Goal: Transaction & Acquisition: Purchase product/service

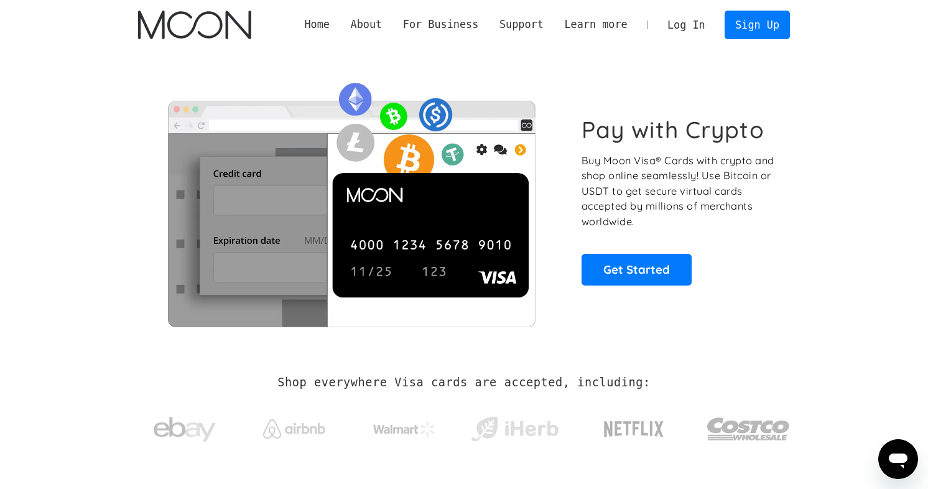
click at [691, 20] on link "Log In" at bounding box center [686, 24] width 58 height 27
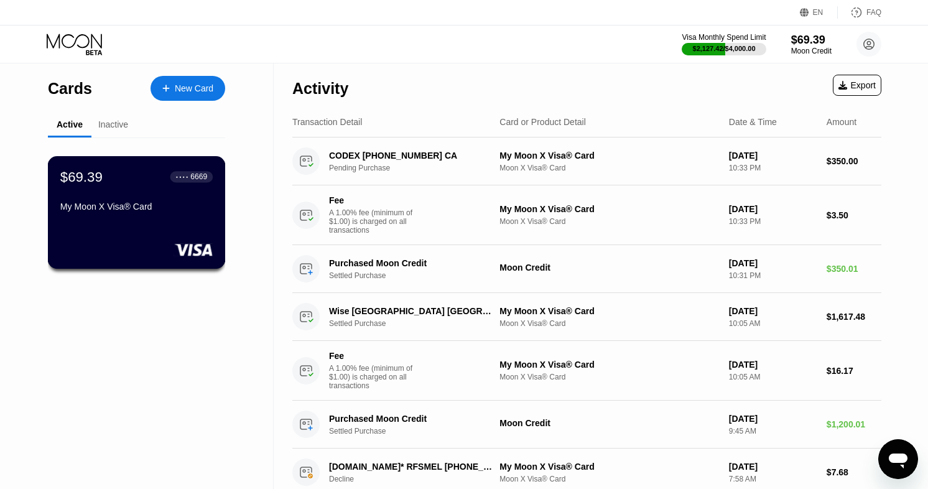
click at [162, 247] on div at bounding box center [136, 249] width 152 height 12
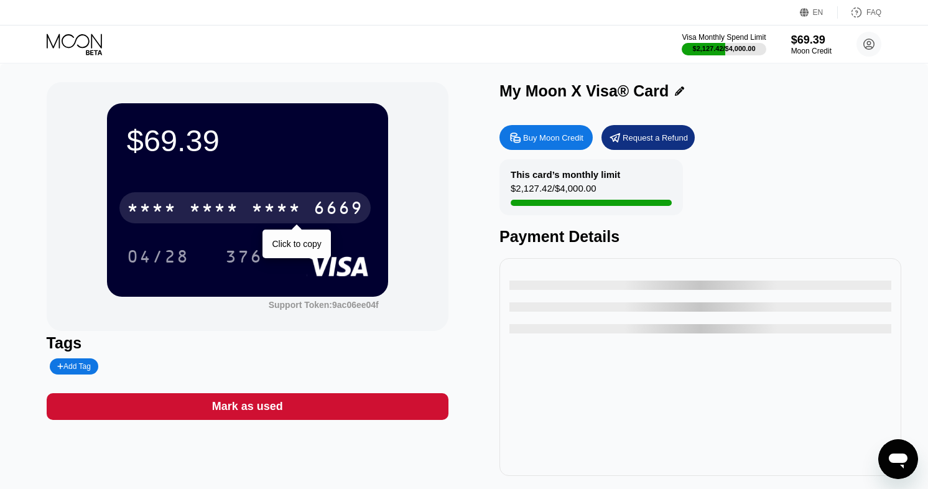
click at [222, 205] on div "* * * *" at bounding box center [214, 210] width 50 height 20
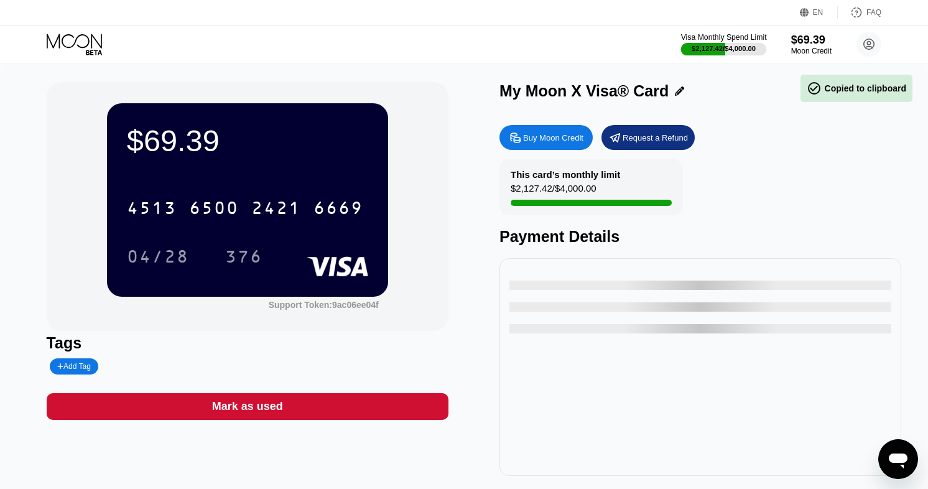
click at [761, 40] on div "Visa Monthly Spend Limit" at bounding box center [724, 37] width 86 height 9
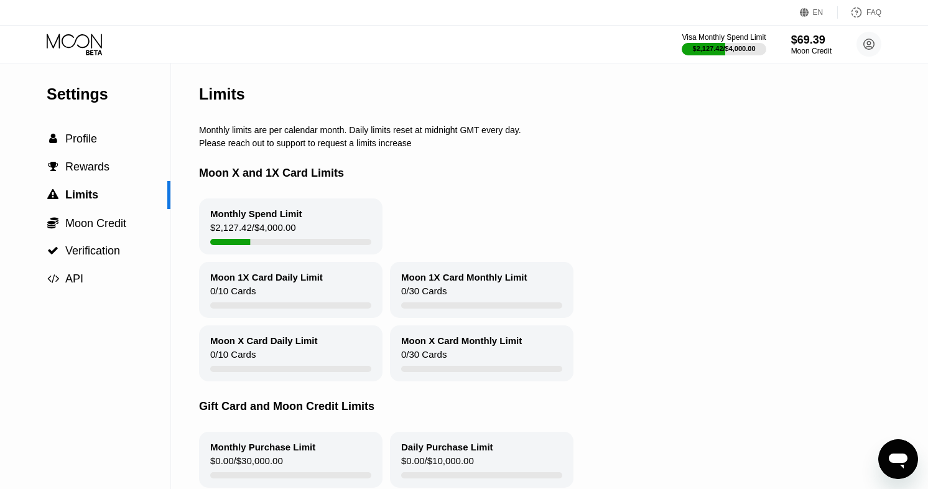
click at [110, 122] on div "Settings  Profile  Rewards  Limits  Moon Credit  Verification  API" at bounding box center [85, 178] width 171 height 230
click at [96, 53] on icon at bounding box center [76, 45] width 58 height 22
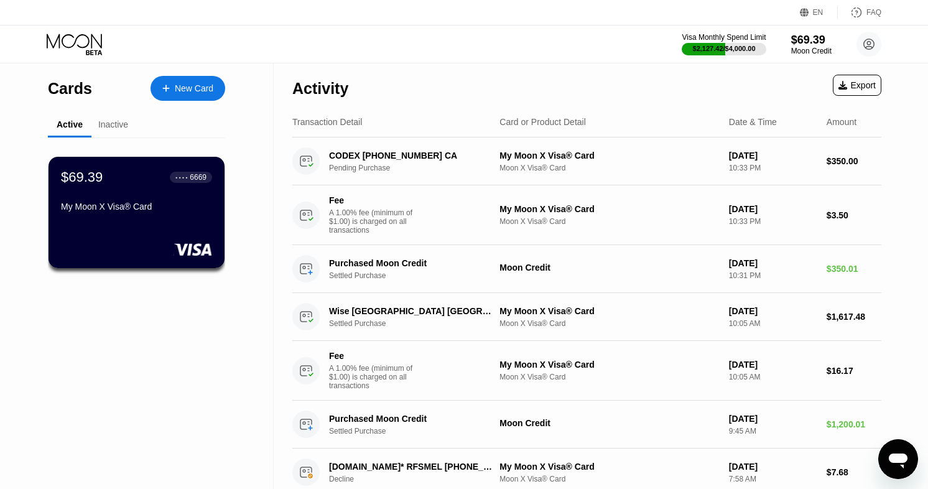
click at [220, 102] on div "Cards New Card" at bounding box center [136, 85] width 177 height 44
click at [712, 37] on div "Visa Monthly Spend Limit" at bounding box center [724, 37] width 86 height 9
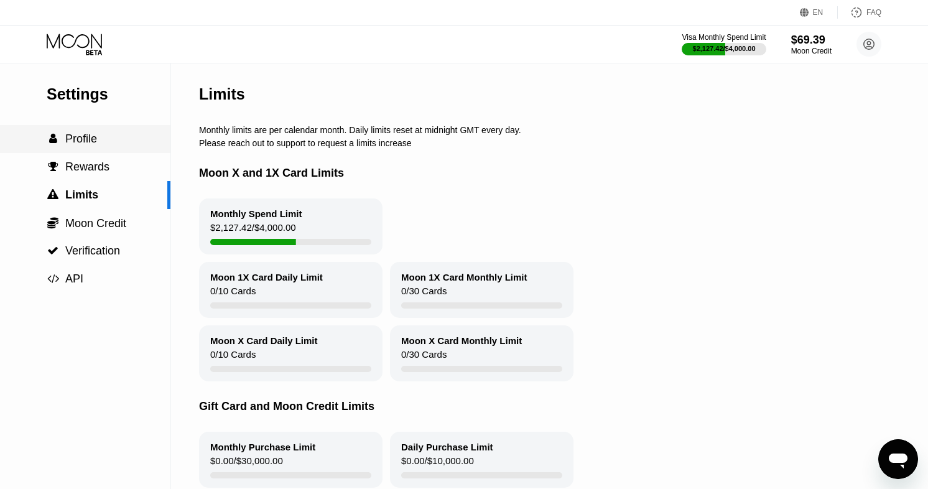
click at [116, 141] on div " Profile" at bounding box center [85, 139] width 171 height 13
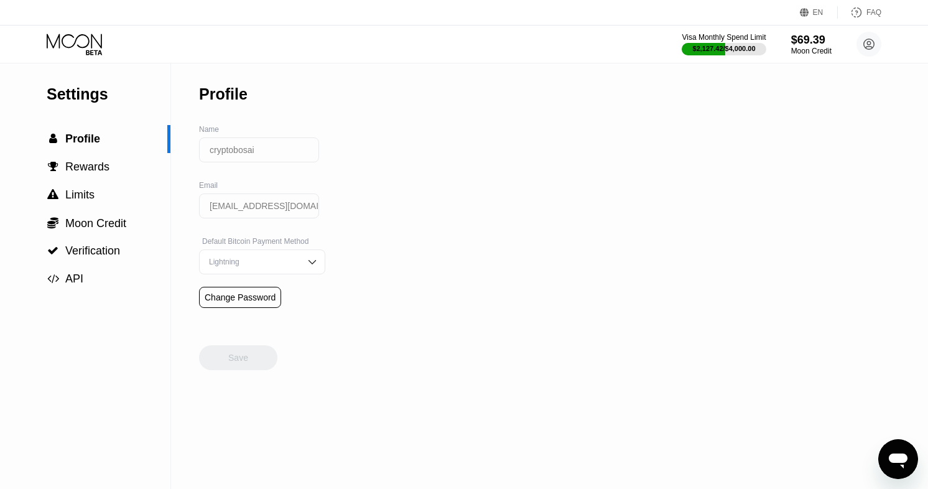
click at [87, 42] on icon at bounding box center [76, 45] width 58 height 22
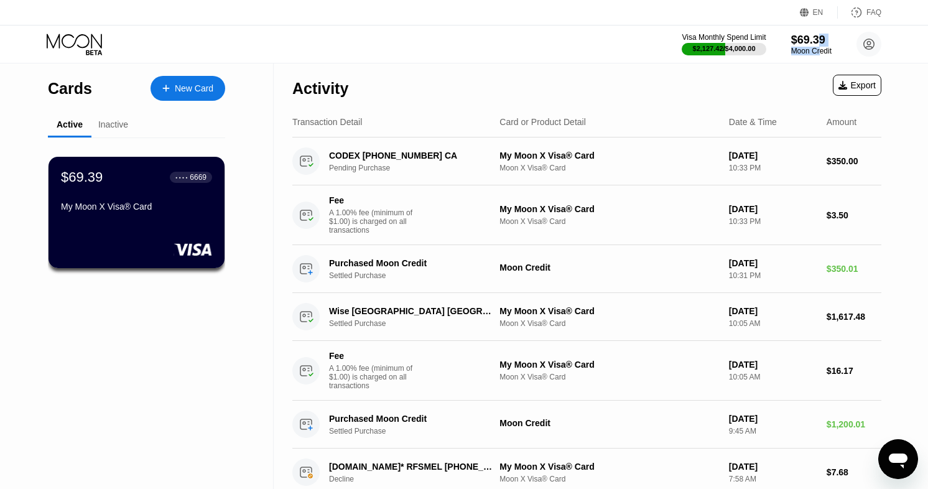
click at [821, 47] on div "$69.39 Moon Credit" at bounding box center [812, 45] width 40 height 22
click at [821, 47] on div "Moon Credit" at bounding box center [812, 51] width 42 height 9
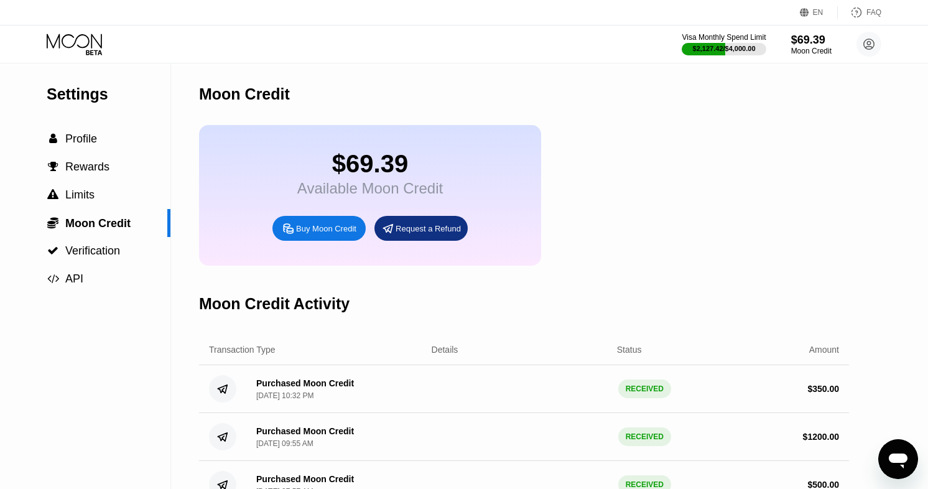
click at [304, 233] on div "Buy Moon Credit" at bounding box center [326, 228] width 60 height 11
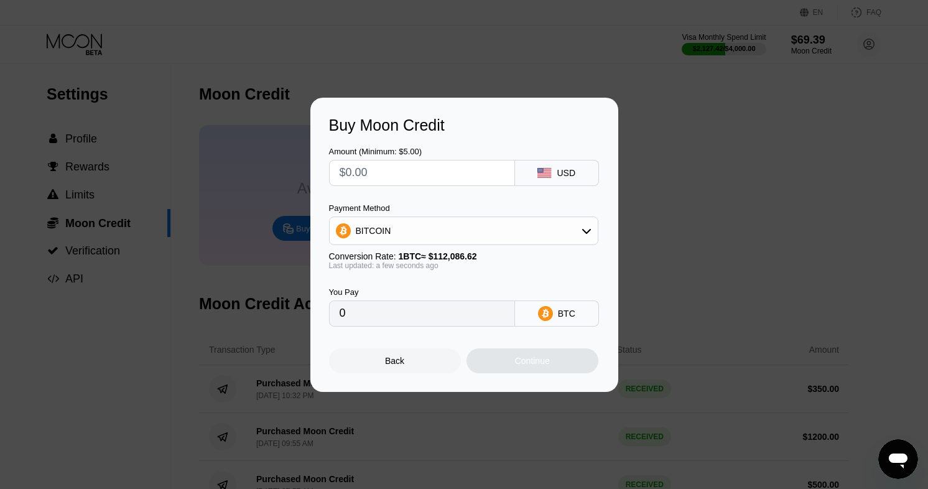
click at [489, 217] on div "BITCOIN" at bounding box center [463, 231] width 269 height 29
click at [448, 228] on div "BITCOIN" at bounding box center [464, 230] width 268 height 25
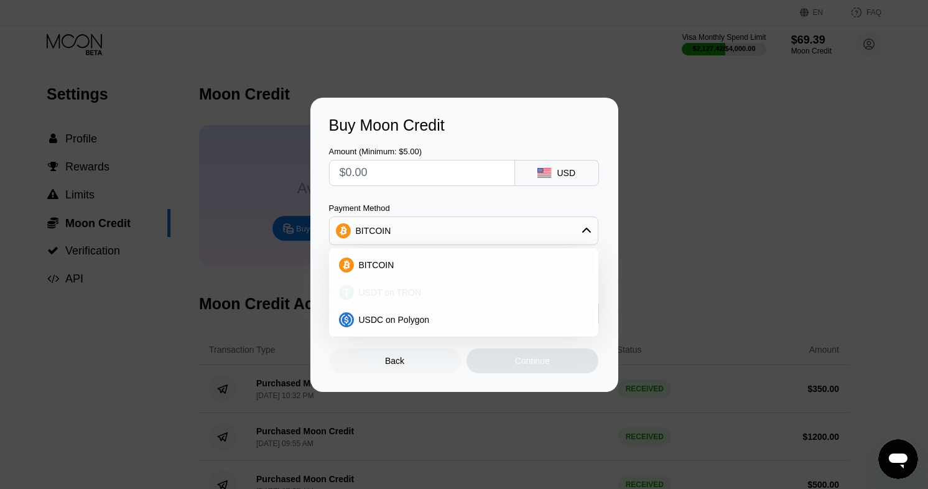
click at [400, 297] on span "USDT on TRON" at bounding box center [390, 293] width 63 height 10
type input "0.00"
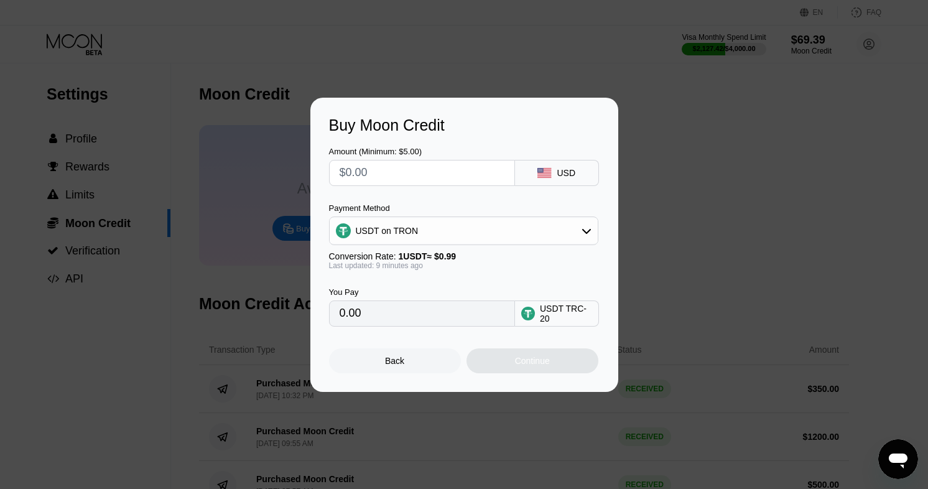
click at [836, 53] on div at bounding box center [464, 244] width 928 height 489
click at [396, 369] on div "Back" at bounding box center [395, 360] width 132 height 25
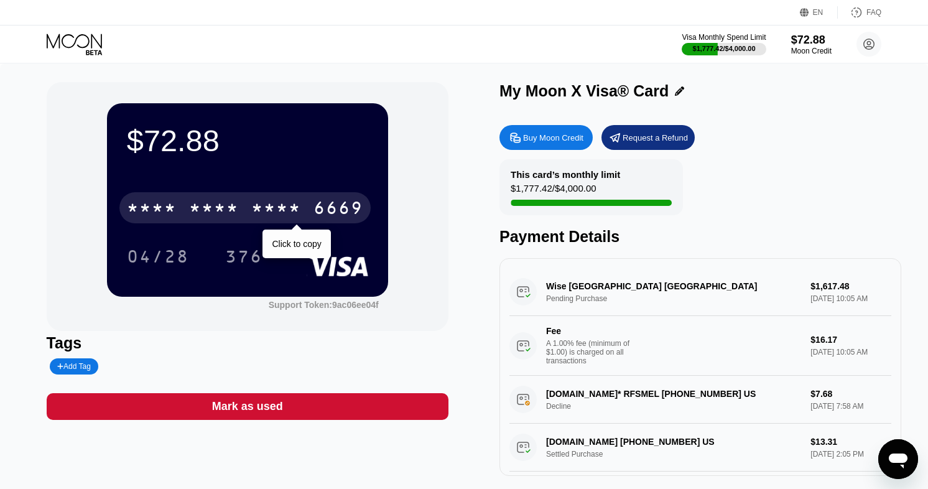
click at [293, 208] on div "* * * *" at bounding box center [276, 210] width 50 height 20
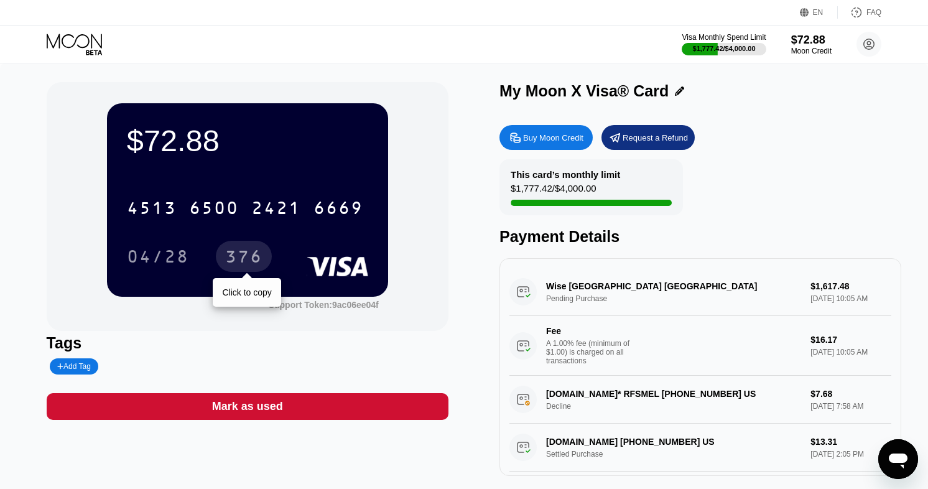
click at [249, 263] on div "376" at bounding box center [243, 258] width 37 height 20
click at [731, 49] on div "$1,777.42 / $4,000.00" at bounding box center [724, 48] width 63 height 7
click at [563, 130] on div "Buy Moon Credit" at bounding box center [546, 137] width 93 height 25
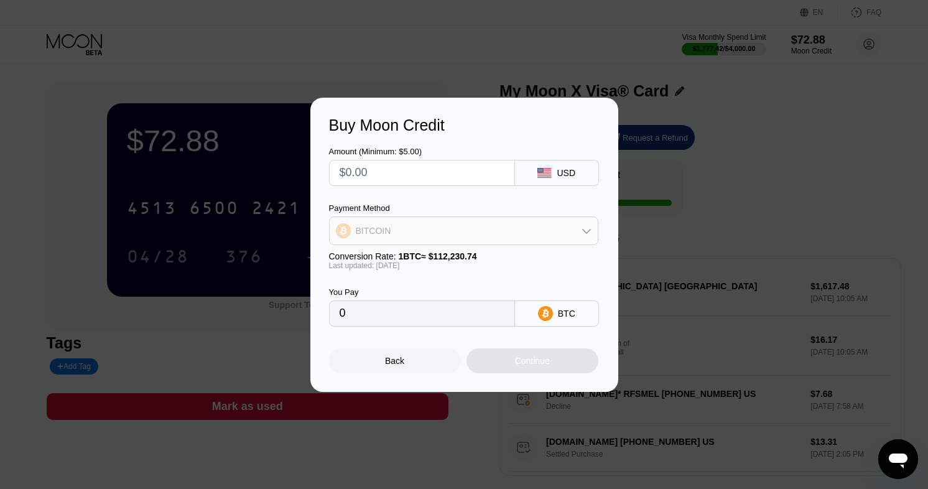
click at [440, 223] on div "BITCOIN" at bounding box center [464, 230] width 268 height 25
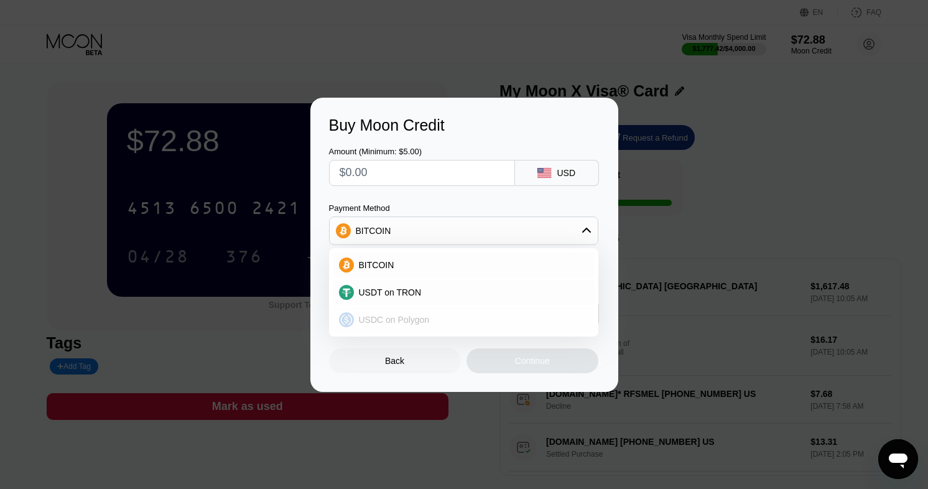
click at [418, 316] on span "USDC on Polygon" at bounding box center [394, 320] width 71 height 10
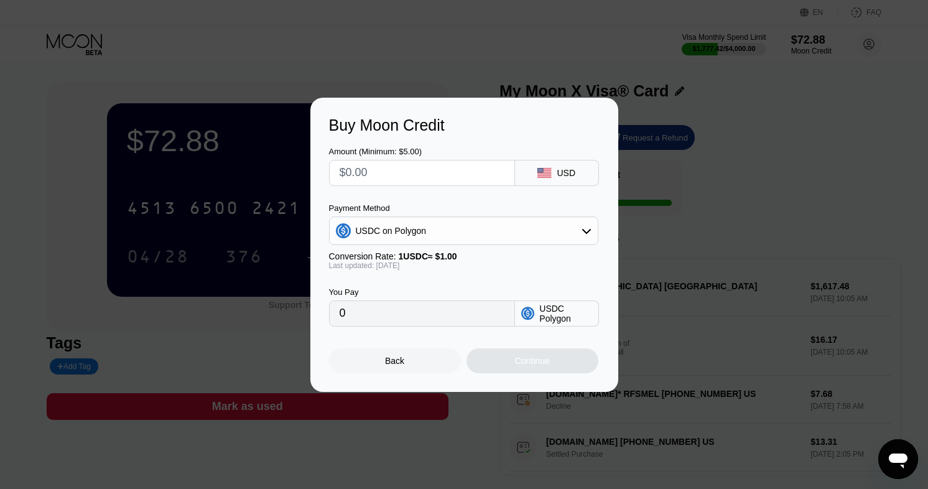
click at [420, 230] on div "USDC on Polygon" at bounding box center [391, 231] width 71 height 10
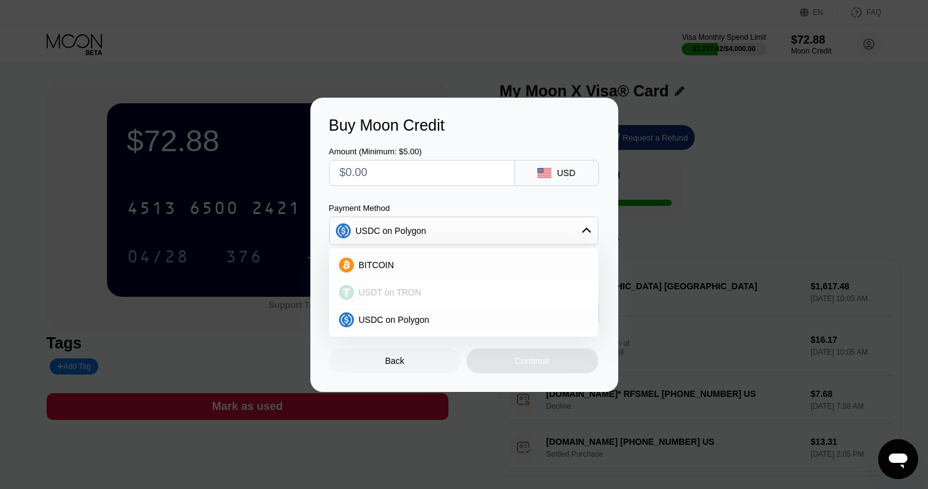
click at [407, 281] on div "USDT on TRON" at bounding box center [464, 292] width 262 height 25
type input "0.00"
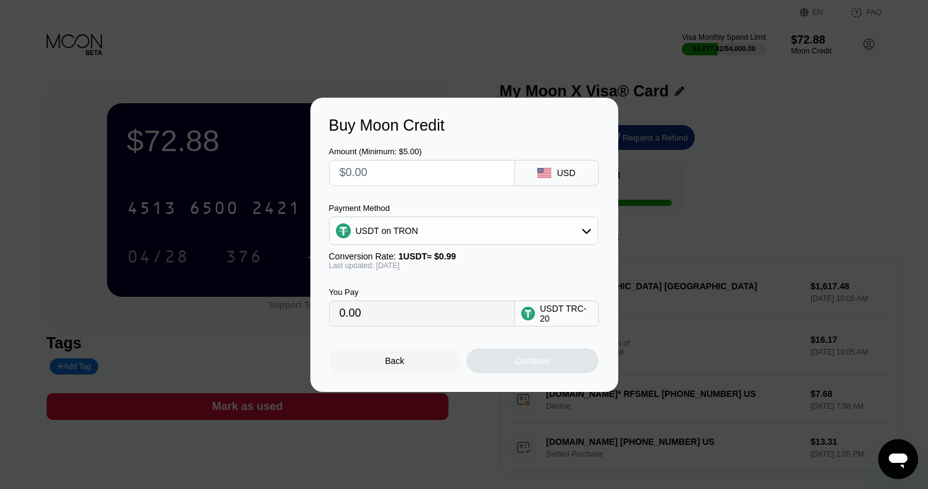
click at [431, 167] on input "text" at bounding box center [422, 173] width 165 height 25
type input "$1"
type input "1.01"
type input "$12"
type input "12.12"
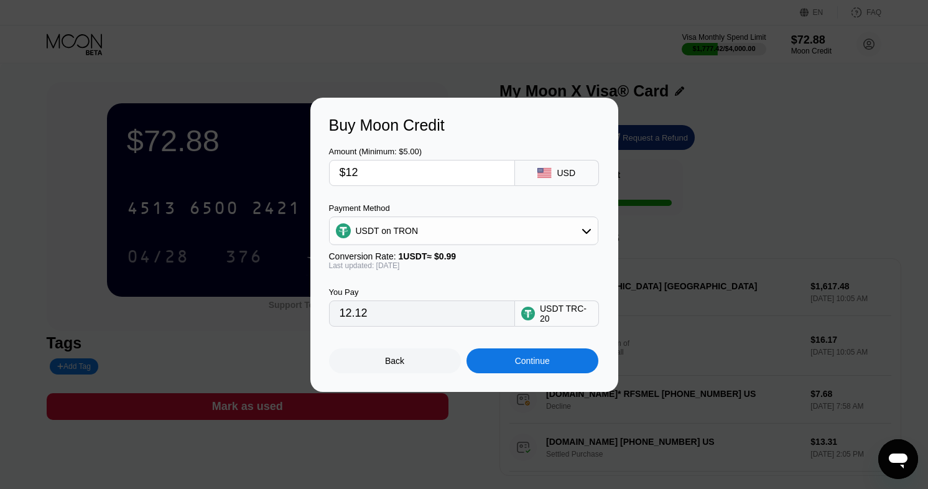
type input "$120"
type input "121.21"
type input "$1200"
type input "1212.12"
type input "$1200"
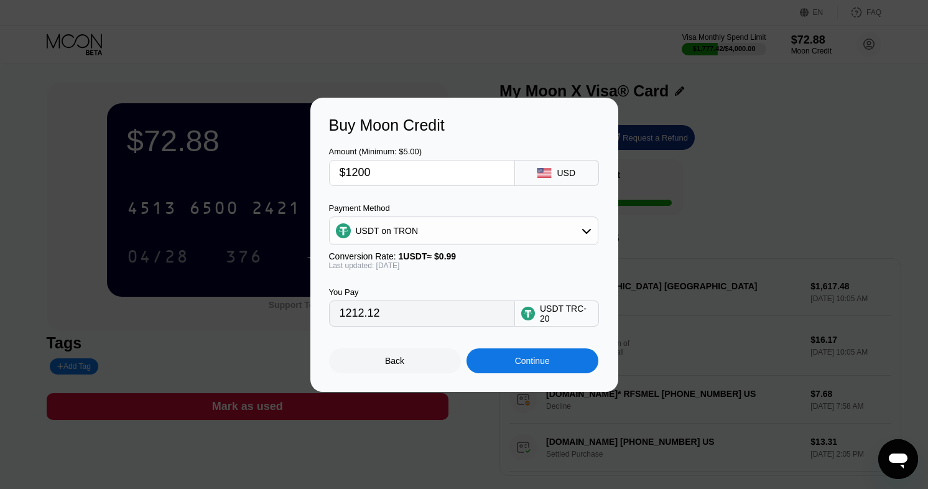
click at [558, 348] on div "Back Continue" at bounding box center [464, 350] width 271 height 47
click at [561, 355] on div "Continue" at bounding box center [533, 360] width 132 height 25
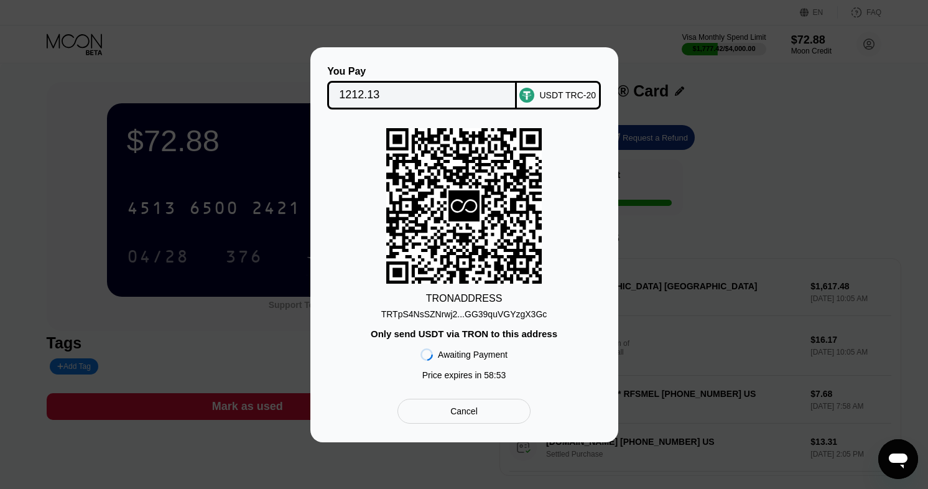
click at [543, 317] on div "TRTpS4NsSZNrwj2...GG39quVGYzgX3Gc" at bounding box center [464, 314] width 166 height 10
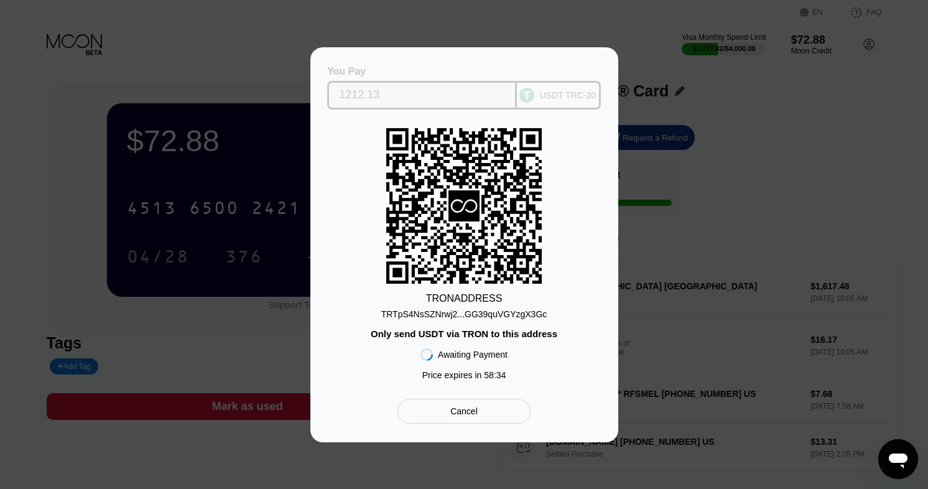
click at [484, 95] on input "1212.13" at bounding box center [422, 95] width 166 height 25
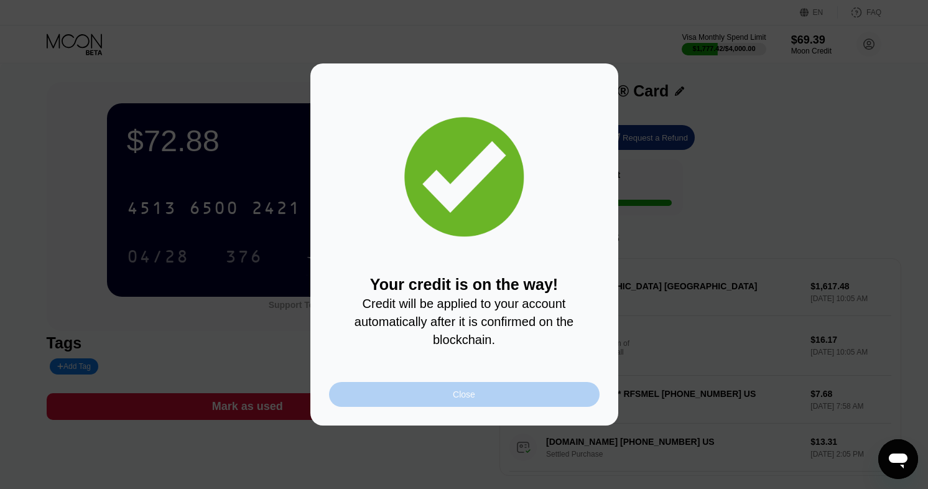
click at [500, 398] on div "Close" at bounding box center [464, 394] width 271 height 25
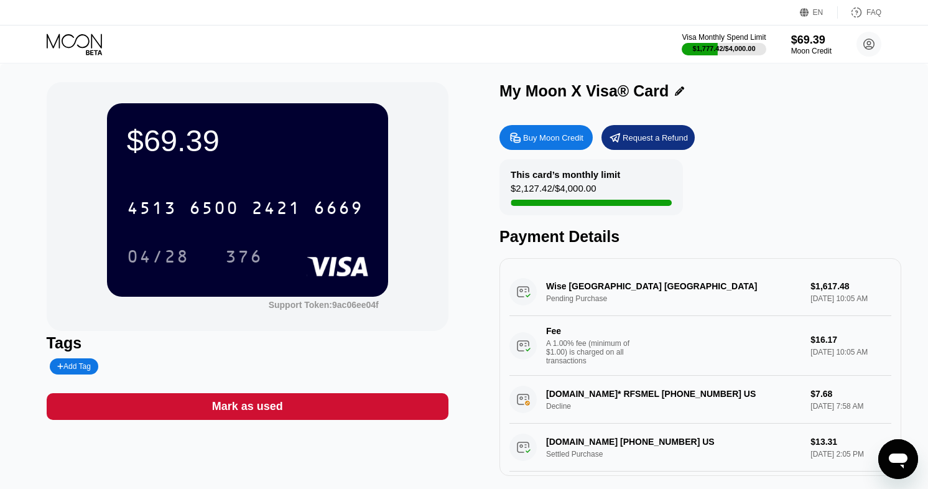
click at [295, 207] on div "2421" at bounding box center [276, 210] width 50 height 20
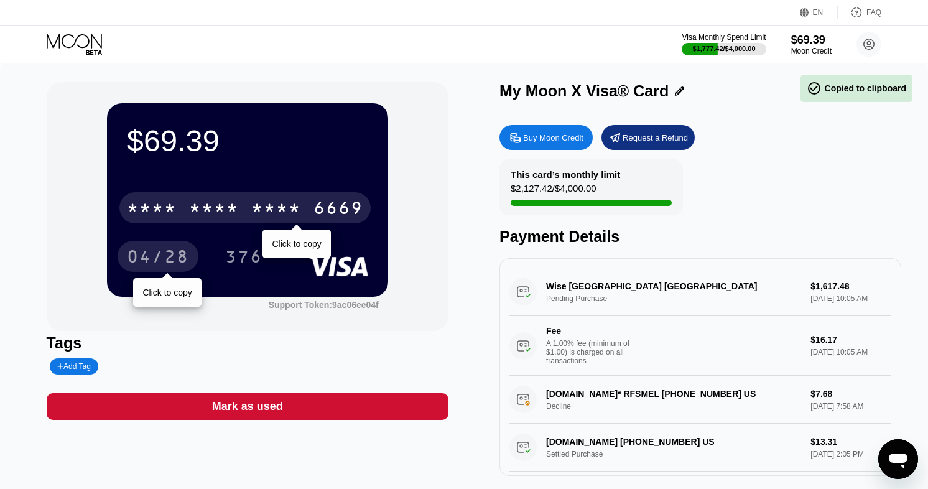
click at [156, 245] on div "04/28" at bounding box center [158, 256] width 81 height 31
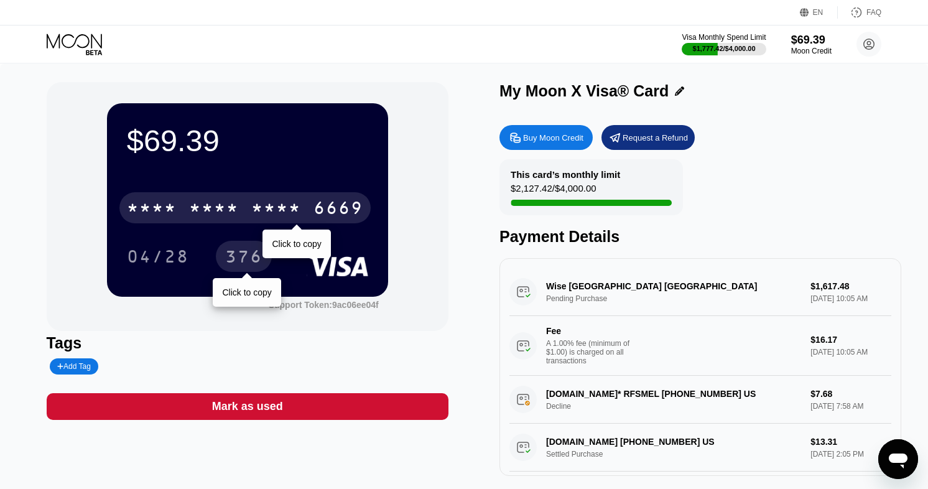
click at [235, 258] on div "376" at bounding box center [243, 258] width 37 height 20
